Goal: Information Seeking & Learning: Learn about a topic

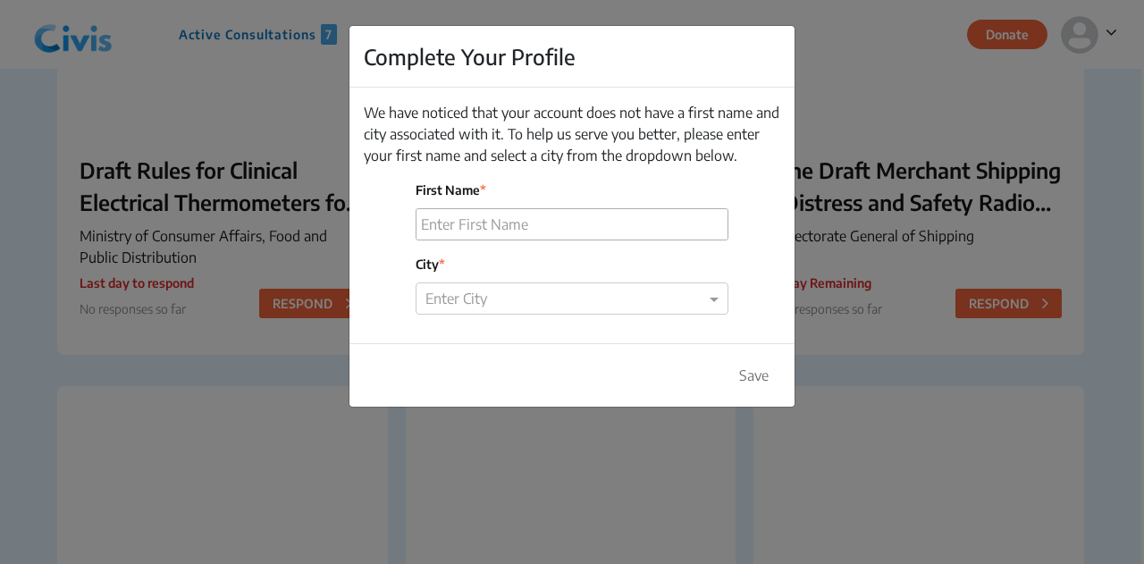
scroll to position [321, 0]
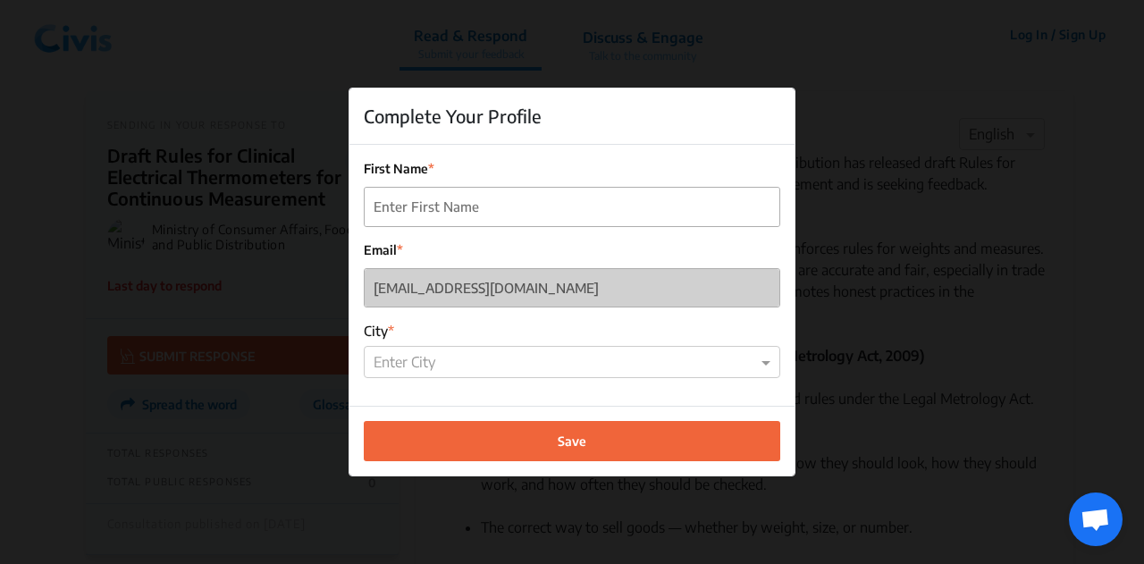
click at [1024, 110] on div "Complete Your Profile First Name Email [PERSON_NAME][EMAIL_ADDRESS][DOMAIN_NAME…" at bounding box center [572, 282] width 1144 height 564
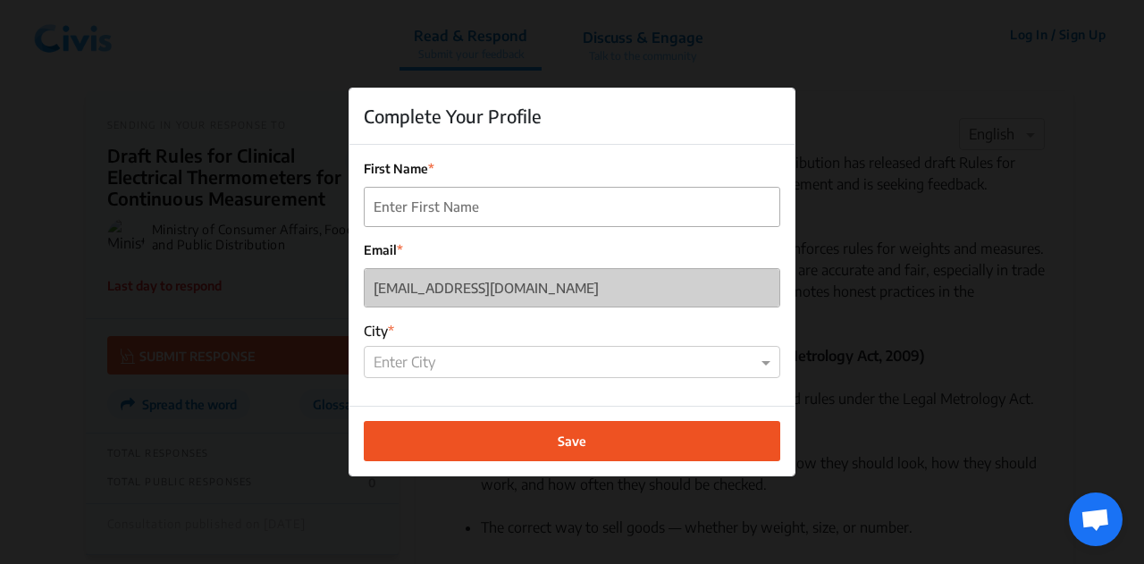
click at [611, 443] on button "Save" at bounding box center [572, 441] width 416 height 40
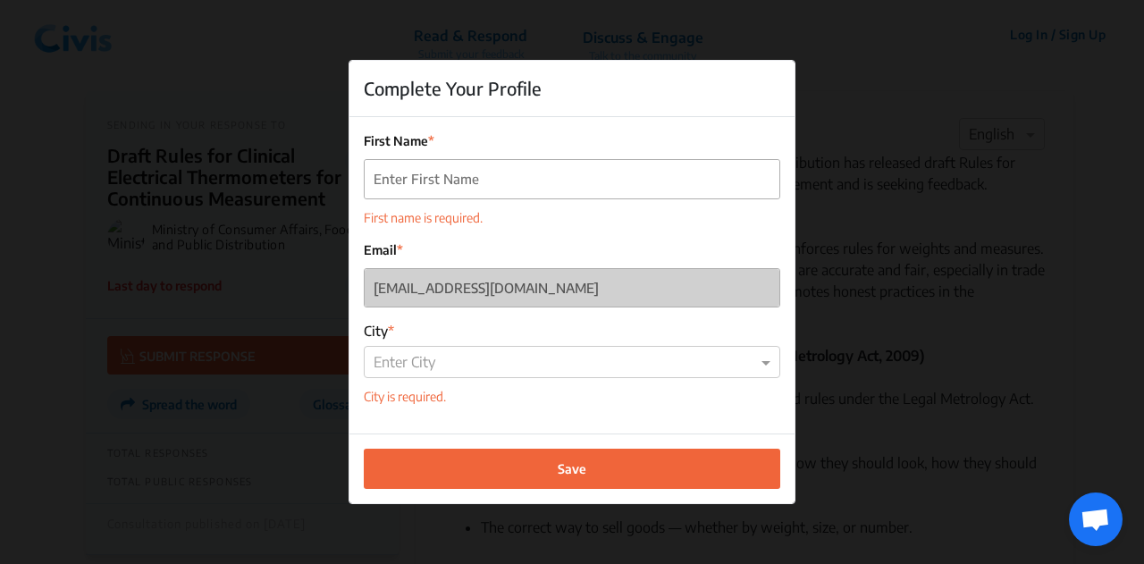
click at [647, 199] on div "First Name First name is required." at bounding box center [572, 179] width 416 height 96
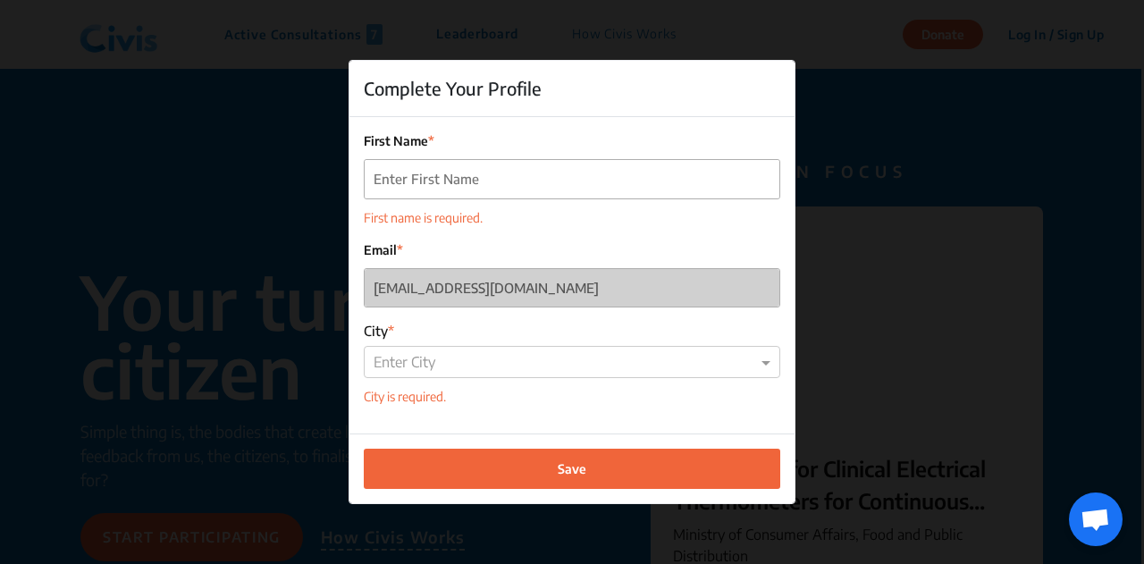
click at [360, 85] on div "Complete Your Profile" at bounding box center [571, 89] width 445 height 56
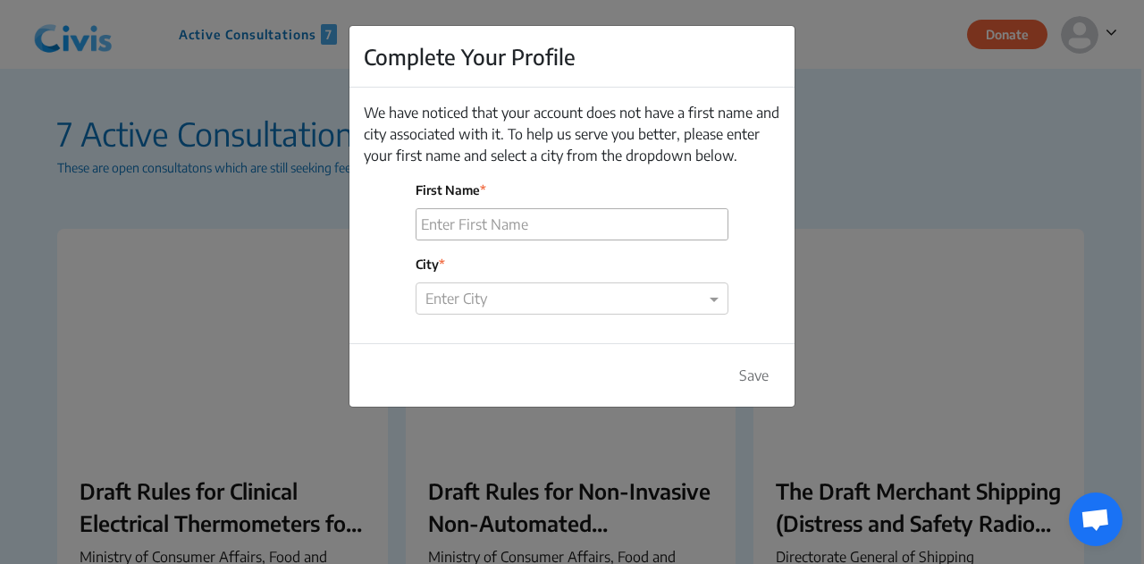
scroll to position [321, 0]
